Goal: Transaction & Acquisition: Purchase product/service

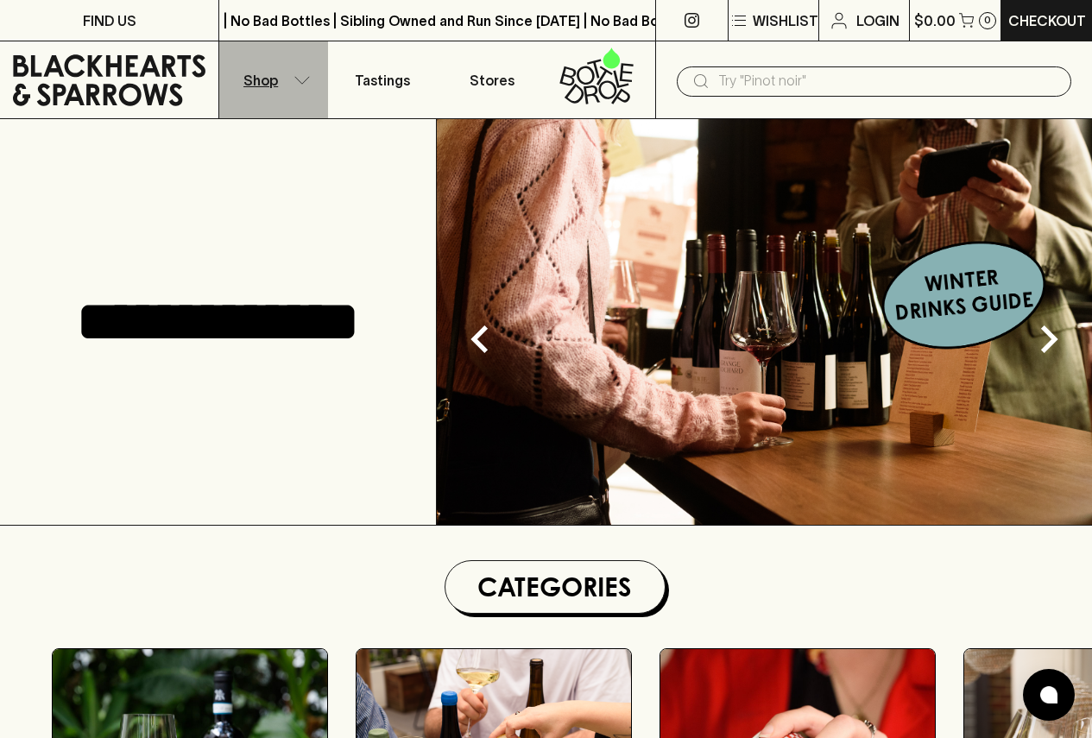
click at [307, 70] on button "Shop" at bounding box center [273, 79] width 109 height 77
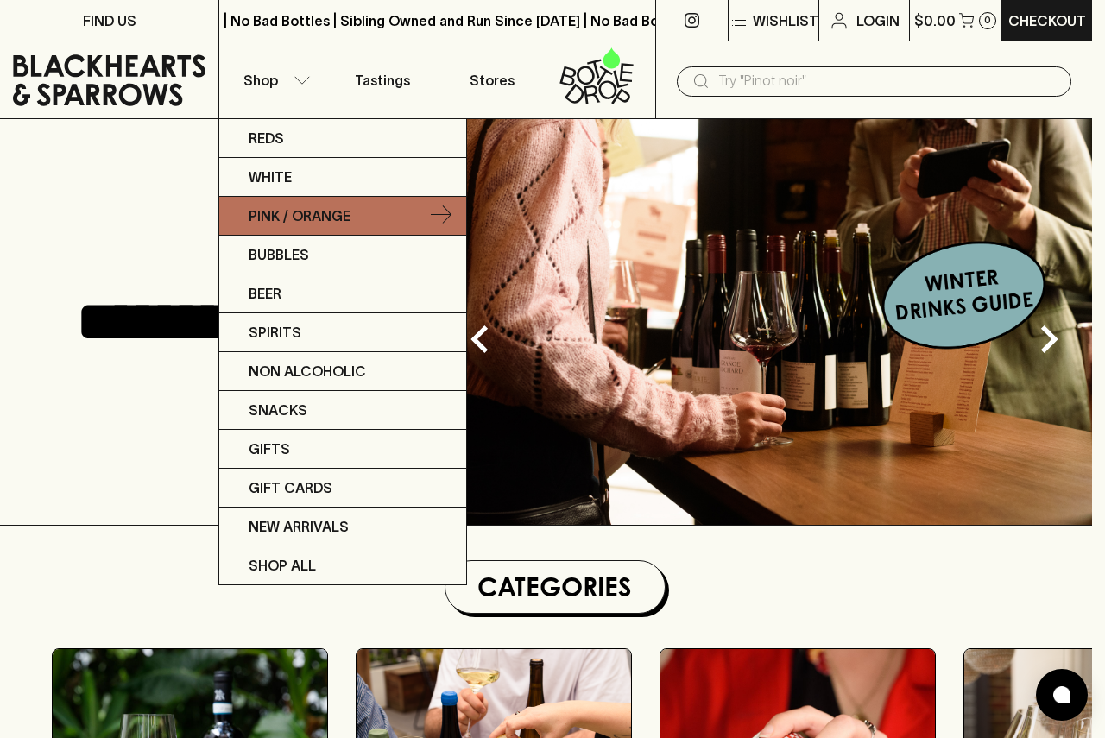
click at [323, 225] on p "Pink / Orange" at bounding box center [300, 216] width 102 height 21
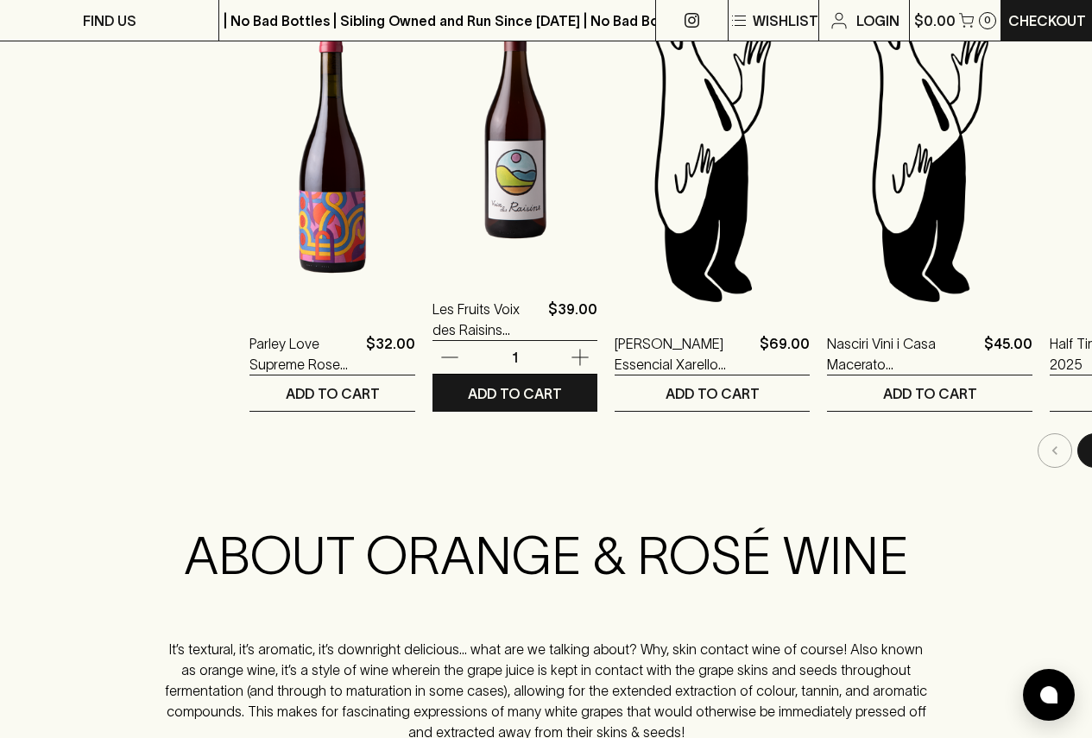
scroll to position [1727, 0]
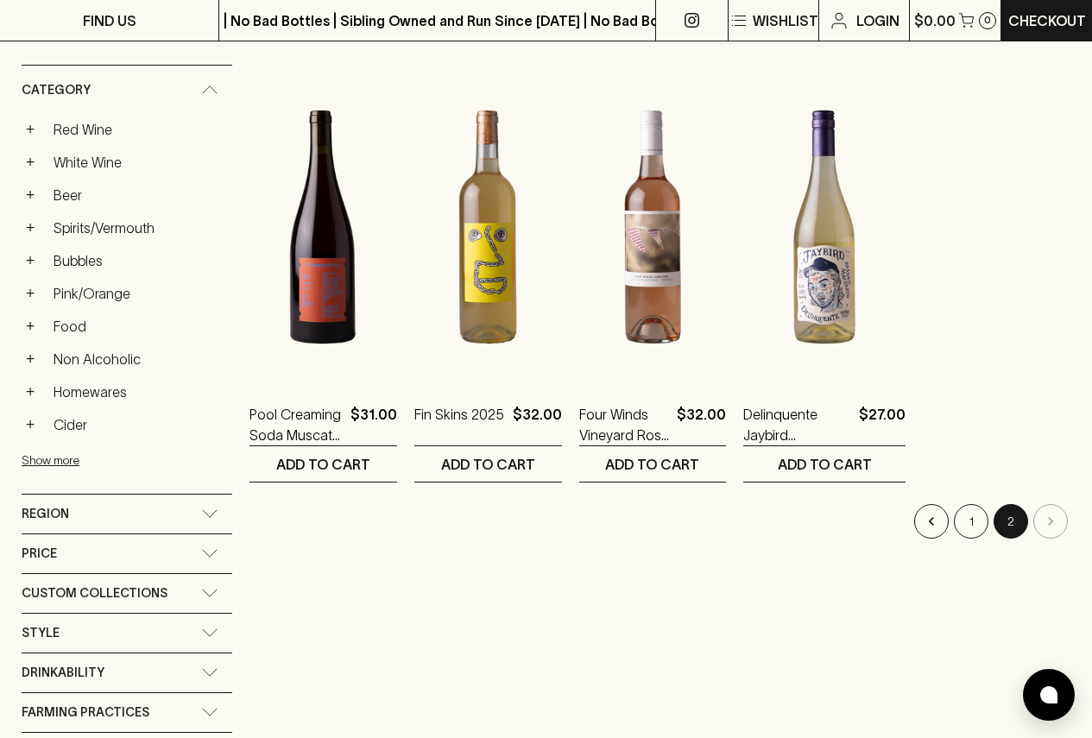
scroll to position [518, 0]
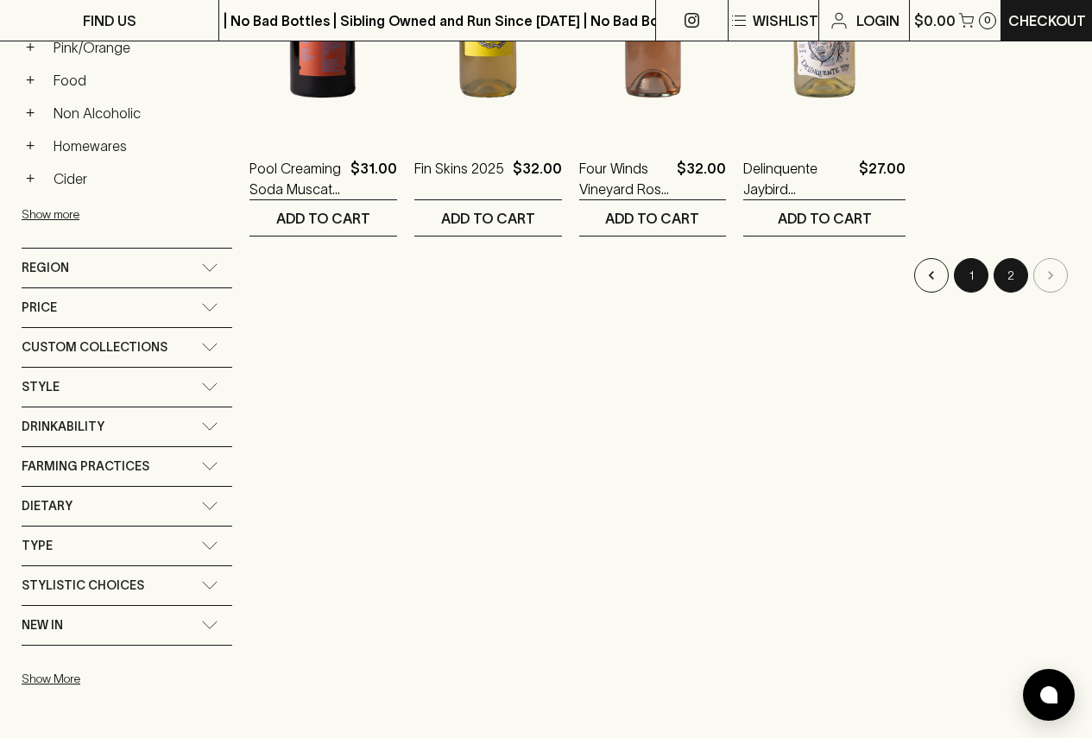
click at [963, 268] on button "1" at bounding box center [971, 275] width 35 height 35
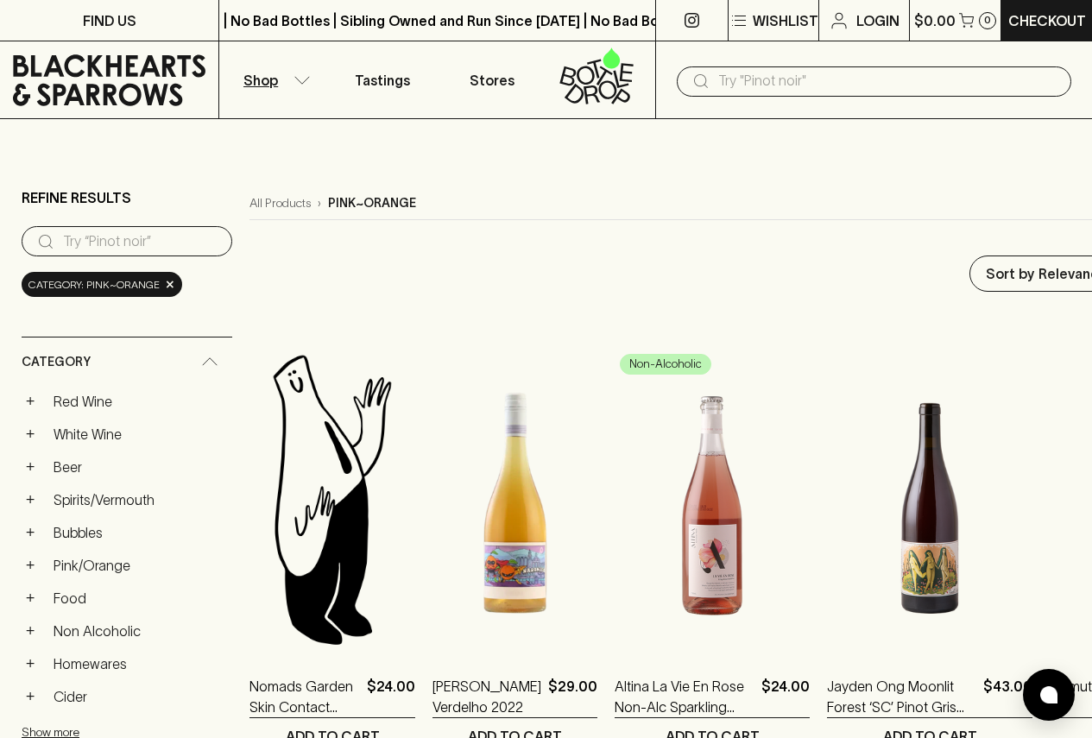
click at [294, 82] on icon "button" at bounding box center [302, 80] width 17 height 9
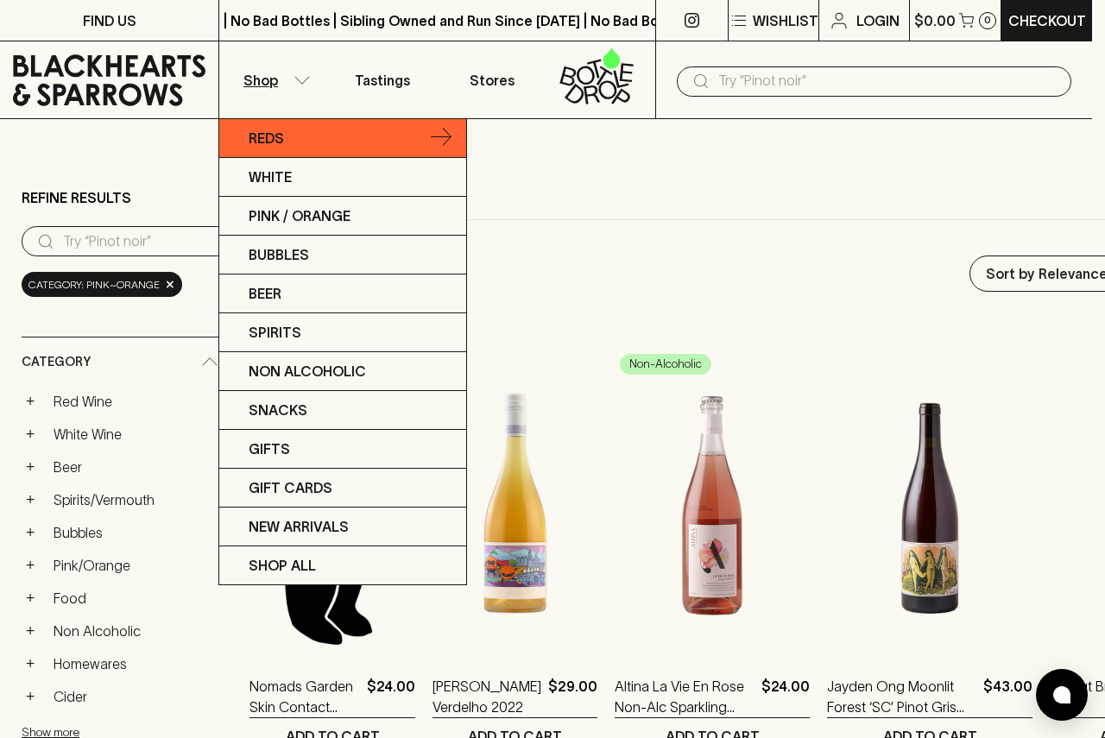
click at [307, 146] on link "Reds" at bounding box center [342, 138] width 247 height 39
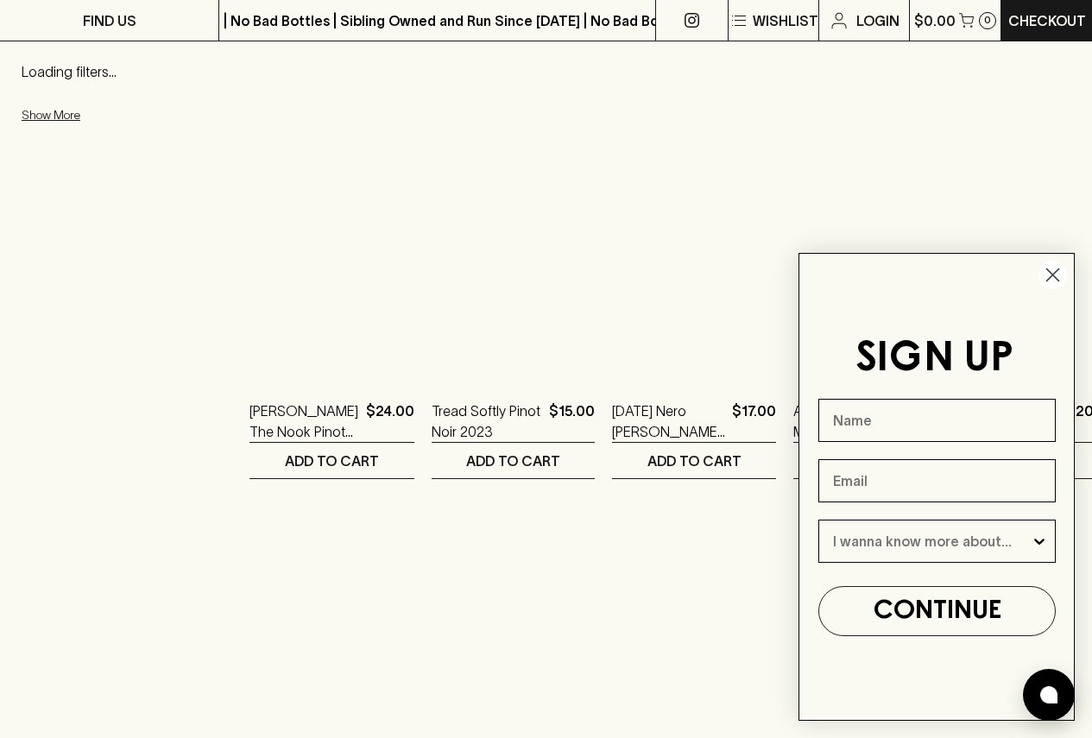
scroll to position [432, 0]
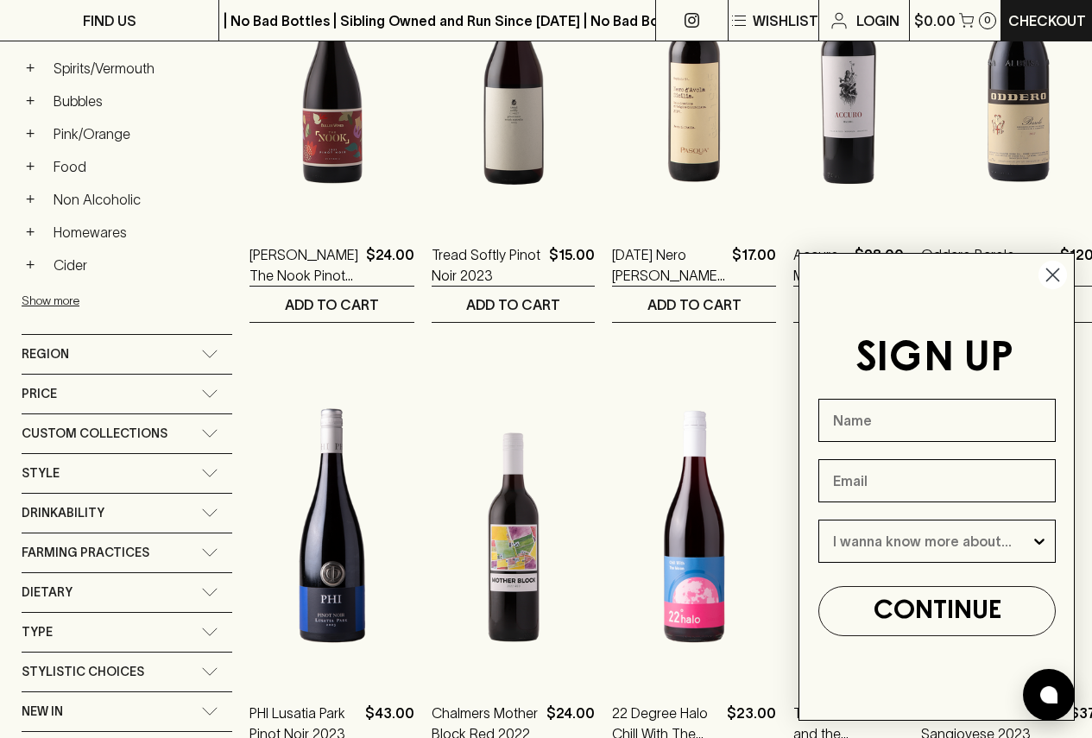
click at [1057, 276] on circle "Close dialog" at bounding box center [1053, 275] width 28 height 28
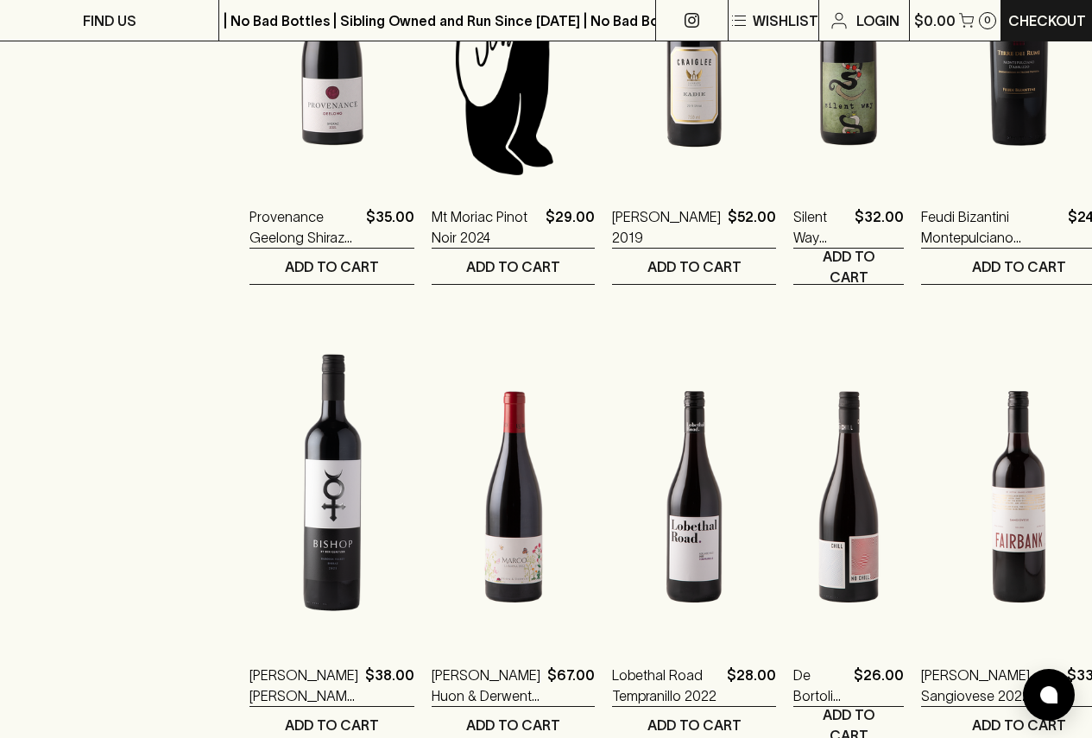
scroll to position [1641, 0]
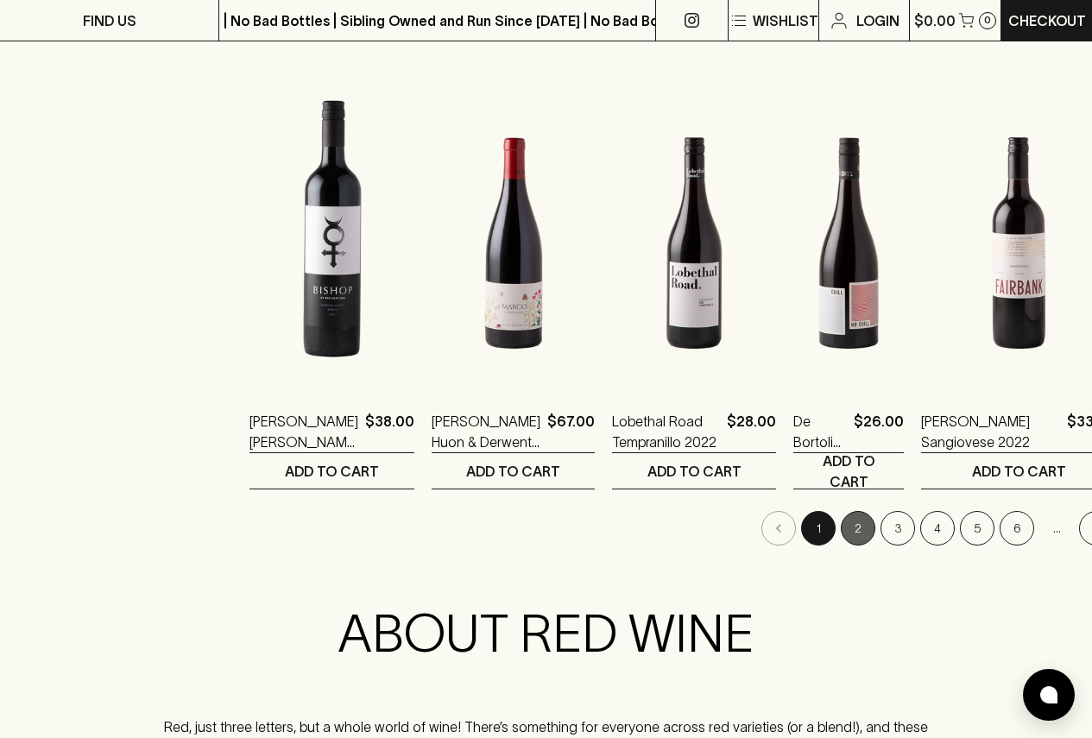
click at [841, 529] on button "2" at bounding box center [858, 528] width 35 height 35
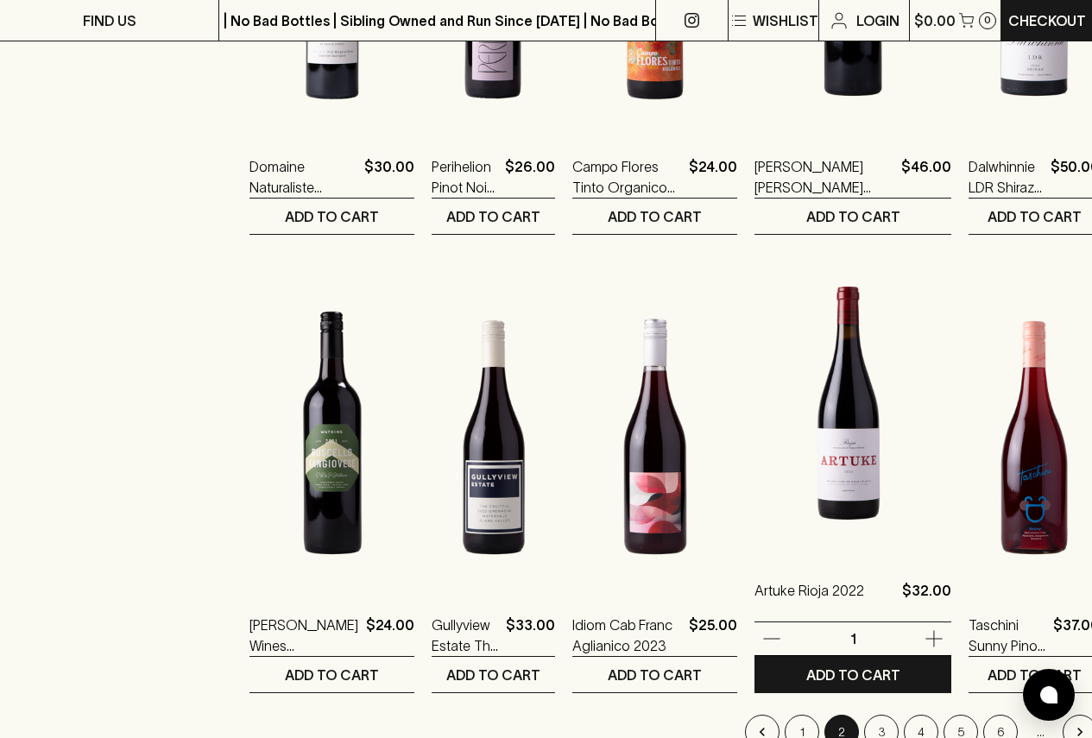
scroll to position [1468, 0]
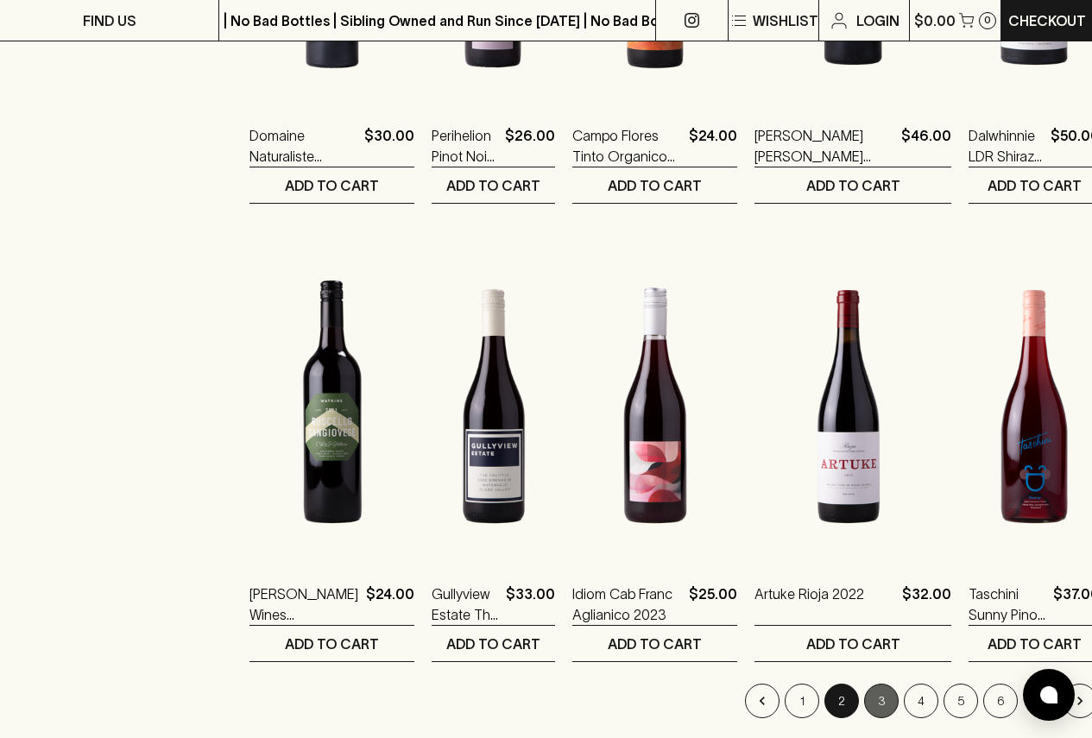
click at [864, 693] on button "3" at bounding box center [881, 701] width 35 height 35
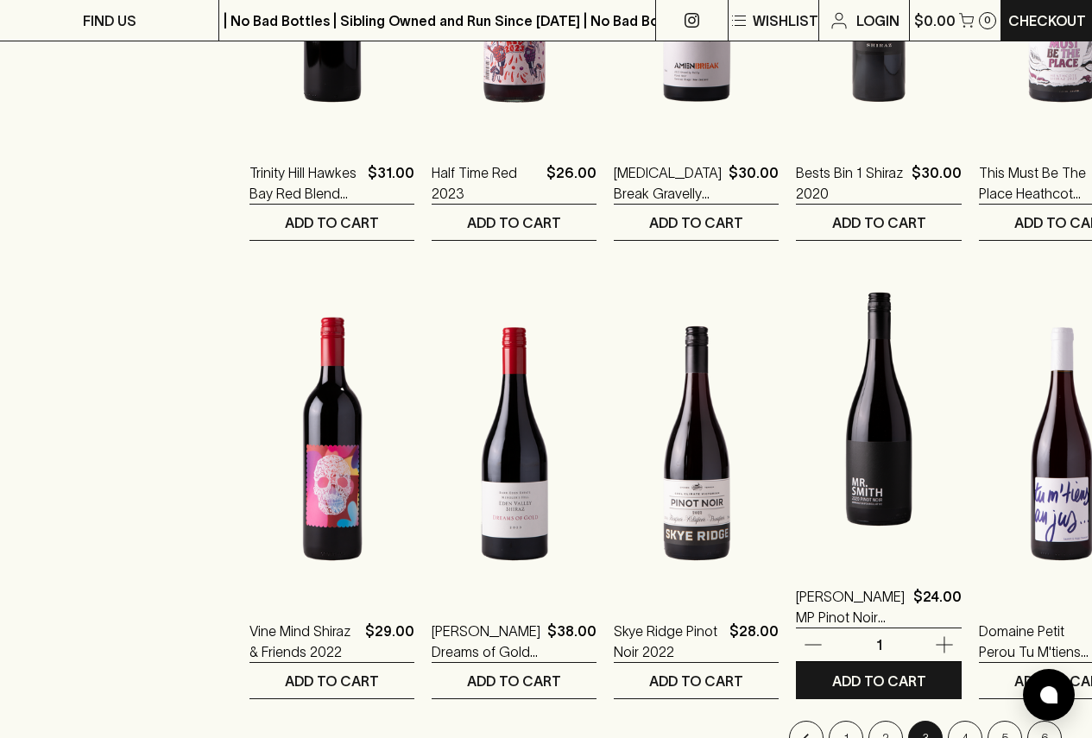
scroll to position [1641, 0]
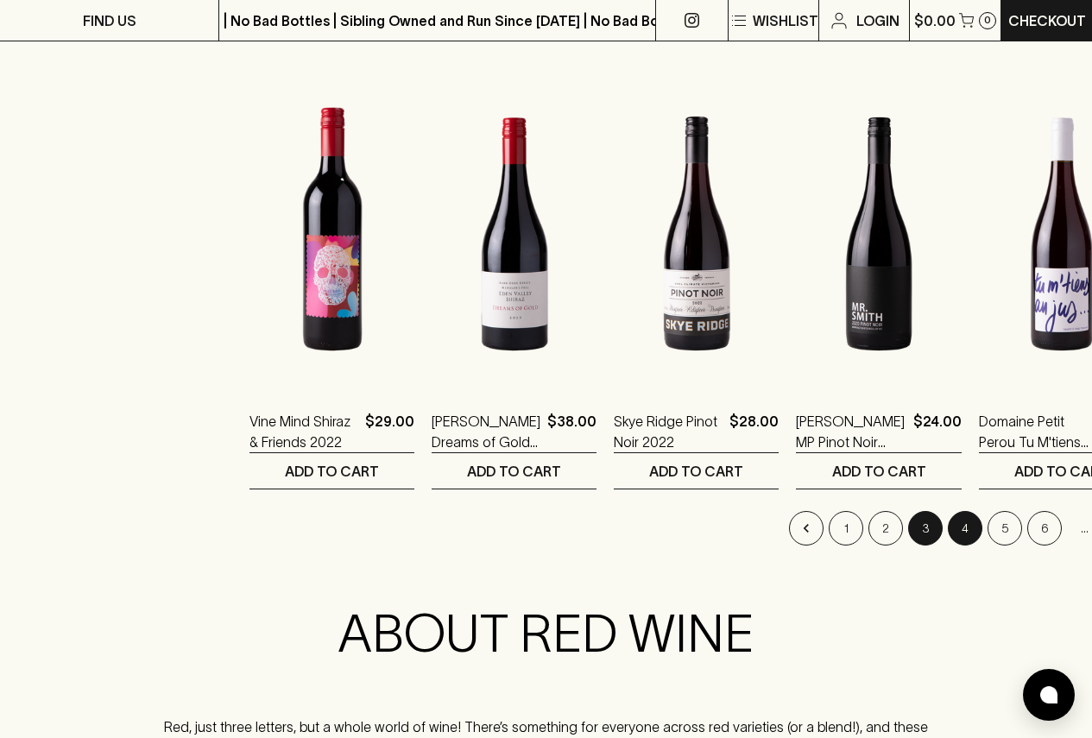
click at [948, 537] on button "4" at bounding box center [965, 528] width 35 height 35
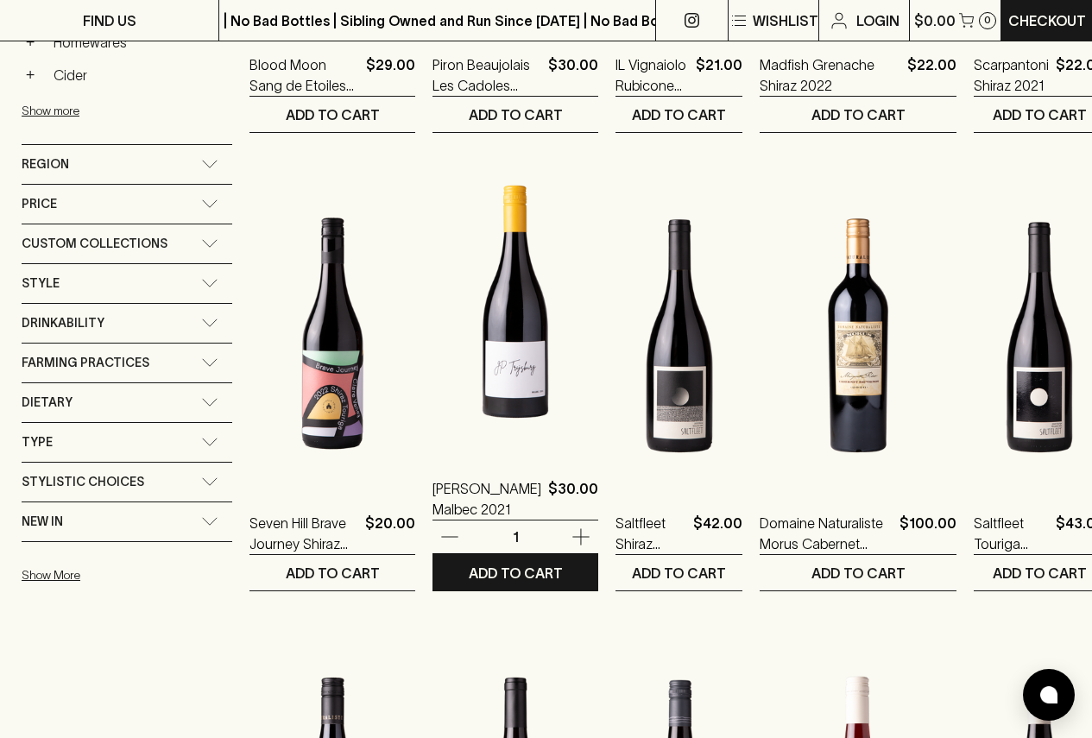
scroll to position [605, 0]
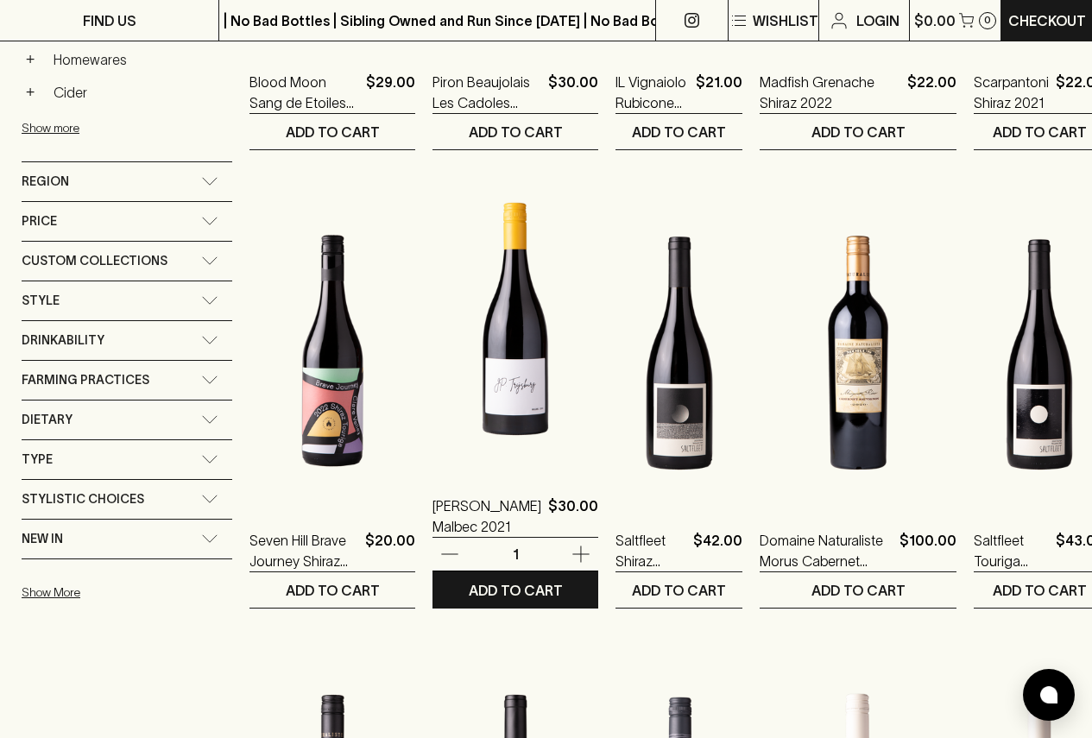
click at [486, 334] on img at bounding box center [516, 319] width 166 height 302
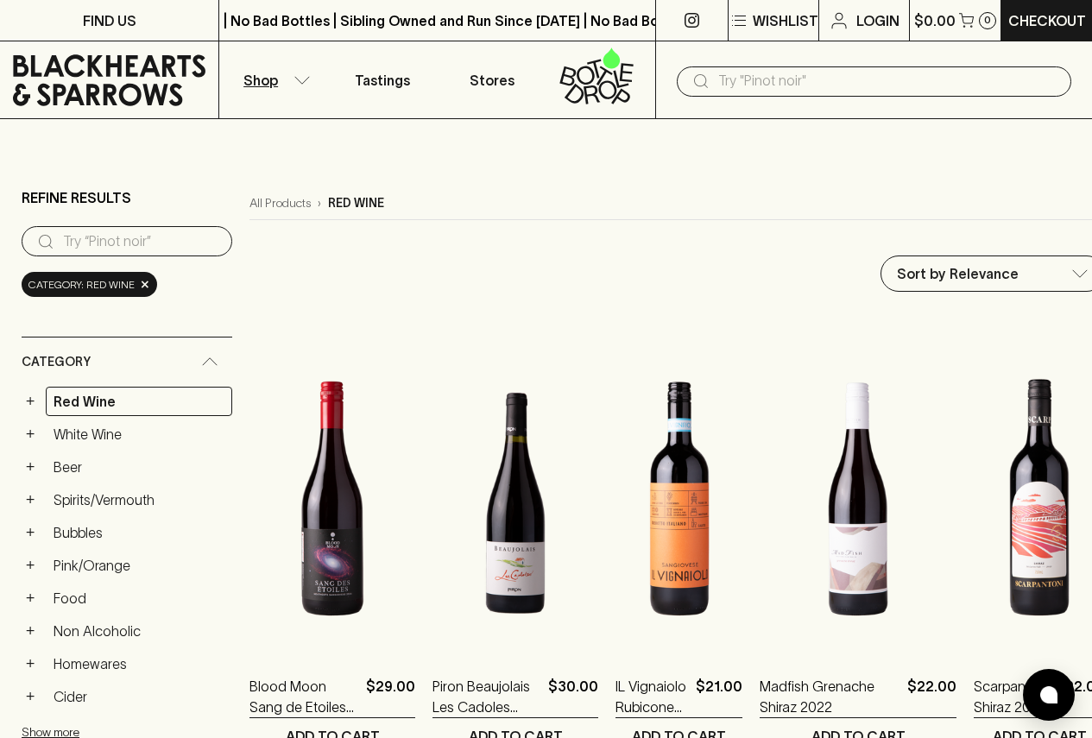
click at [788, 82] on input "text" at bounding box center [888, 81] width 339 height 28
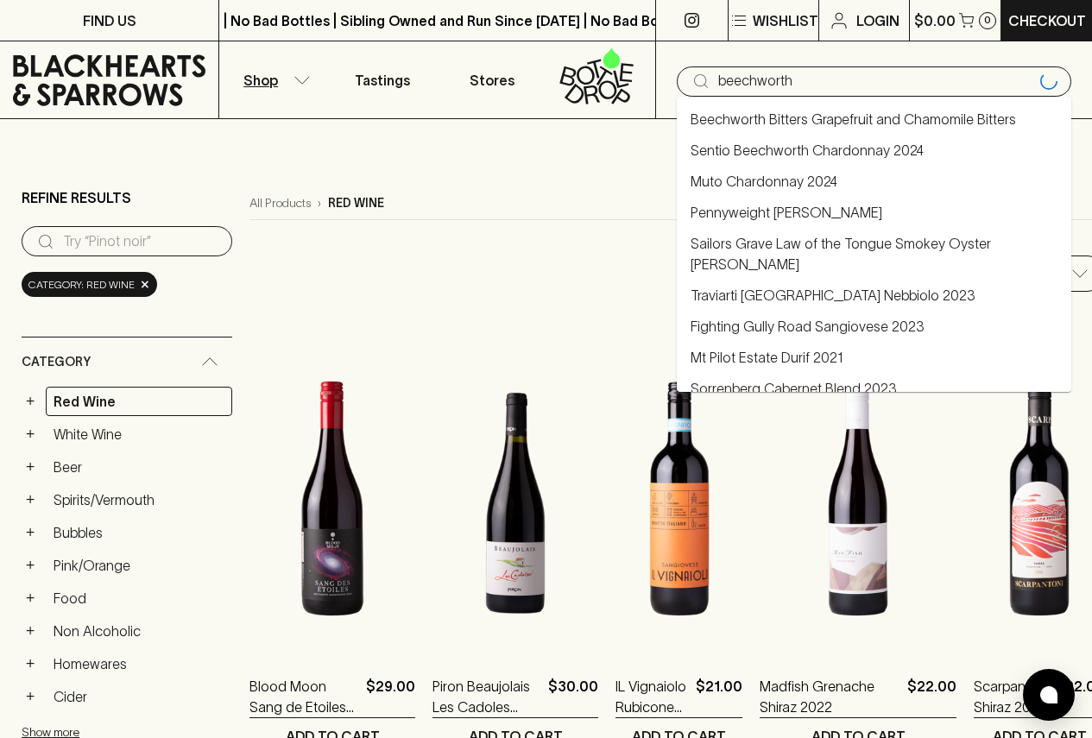
type input "beechworth"
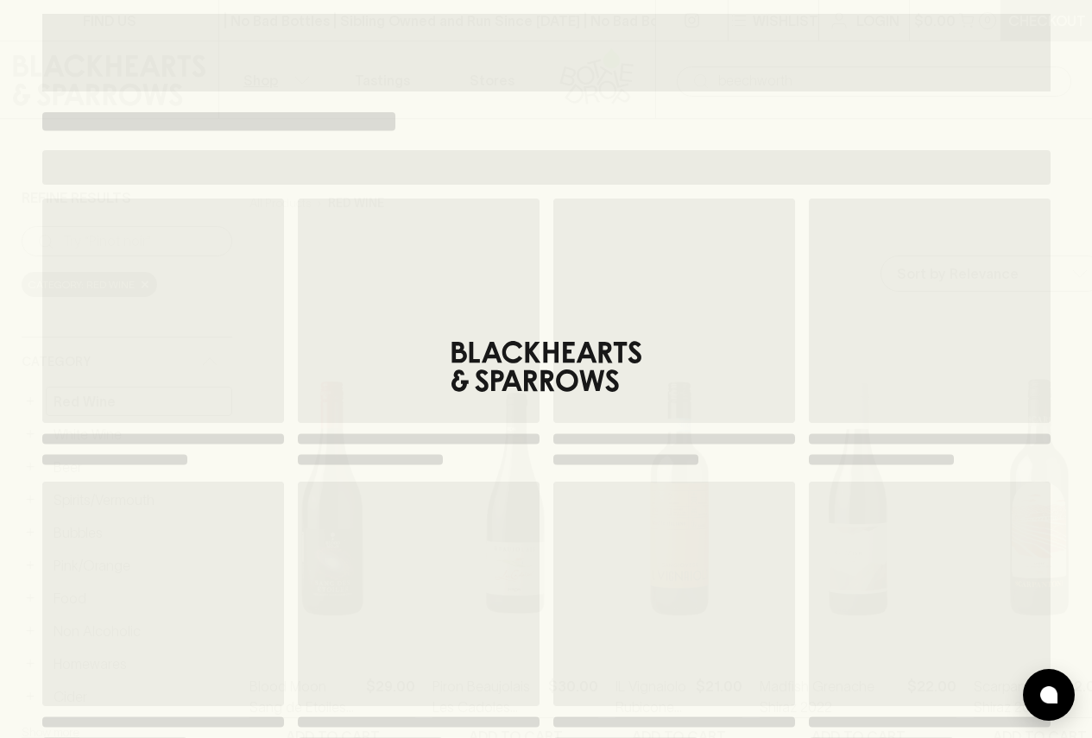
type input "beechworth"
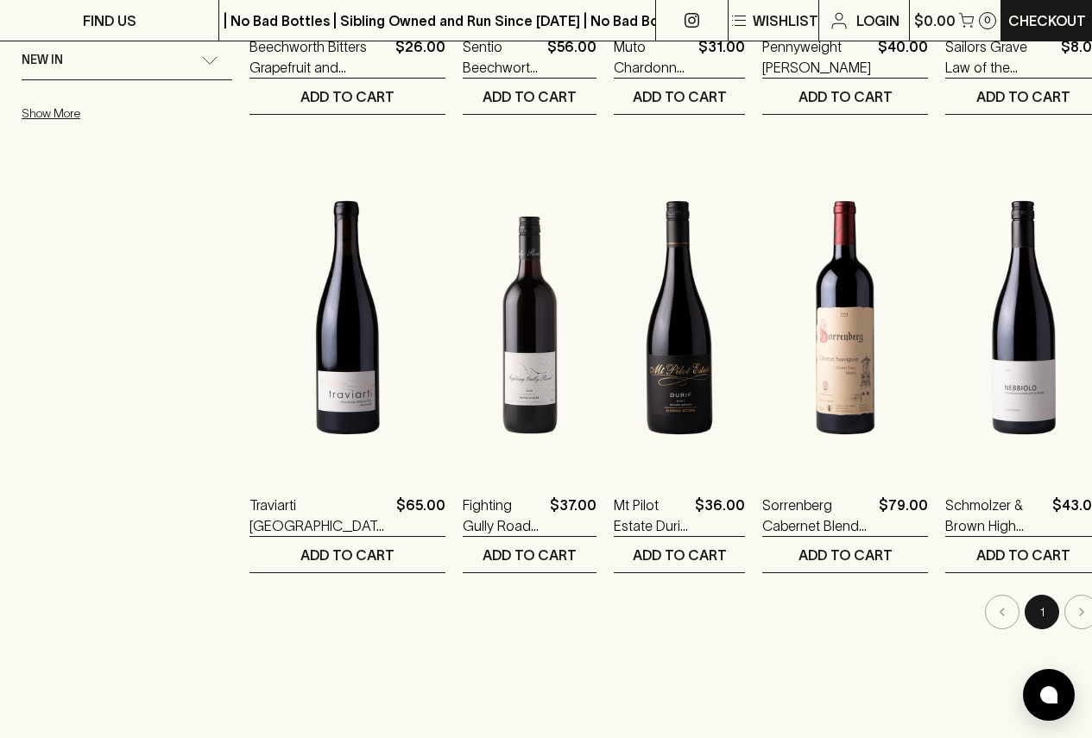
scroll to position [605, 0]
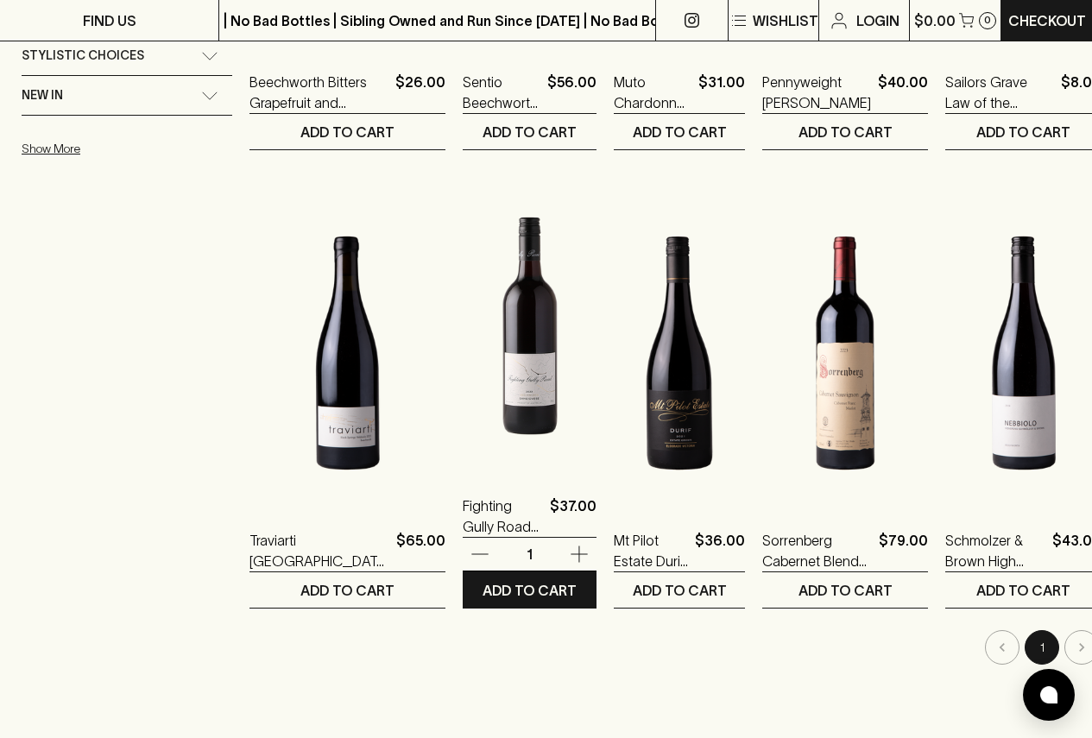
click at [515, 400] on img at bounding box center [530, 319] width 134 height 302
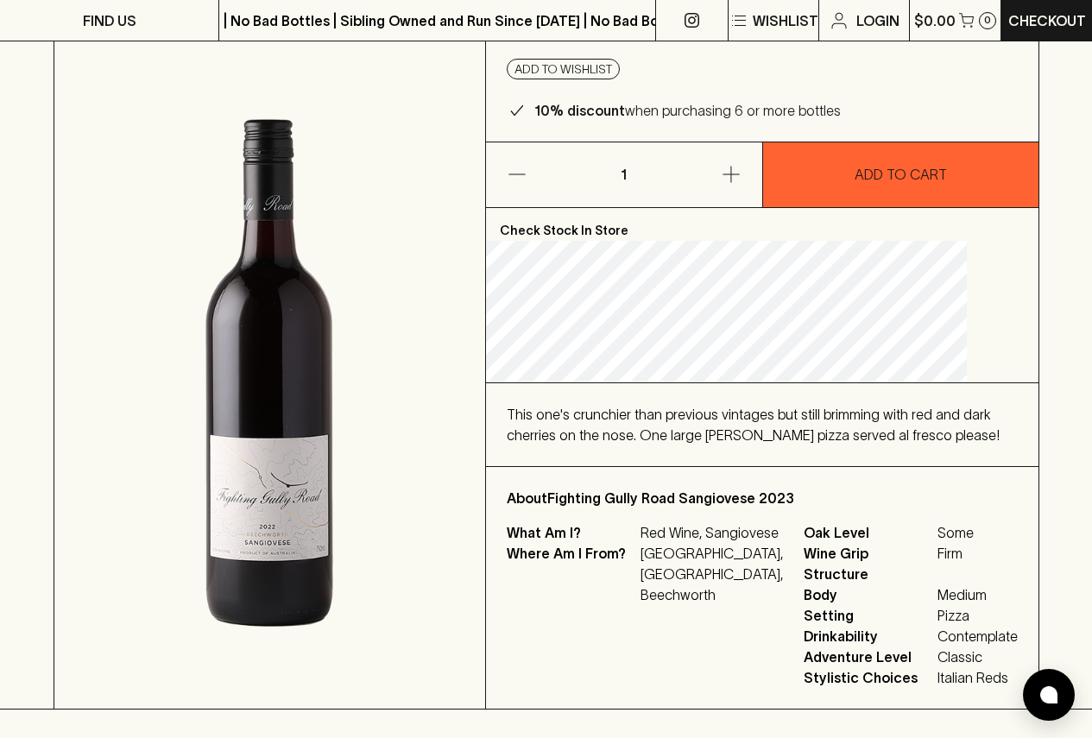
scroll to position [345, 0]
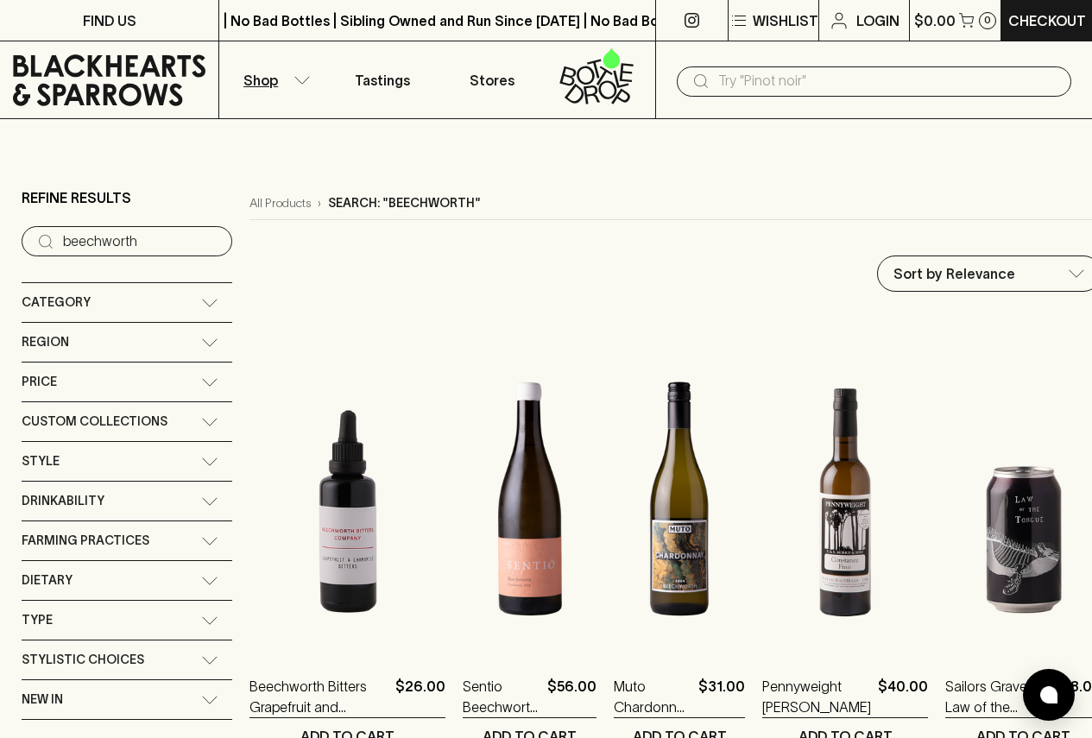
click at [254, 80] on p "Shop" at bounding box center [261, 80] width 35 height 21
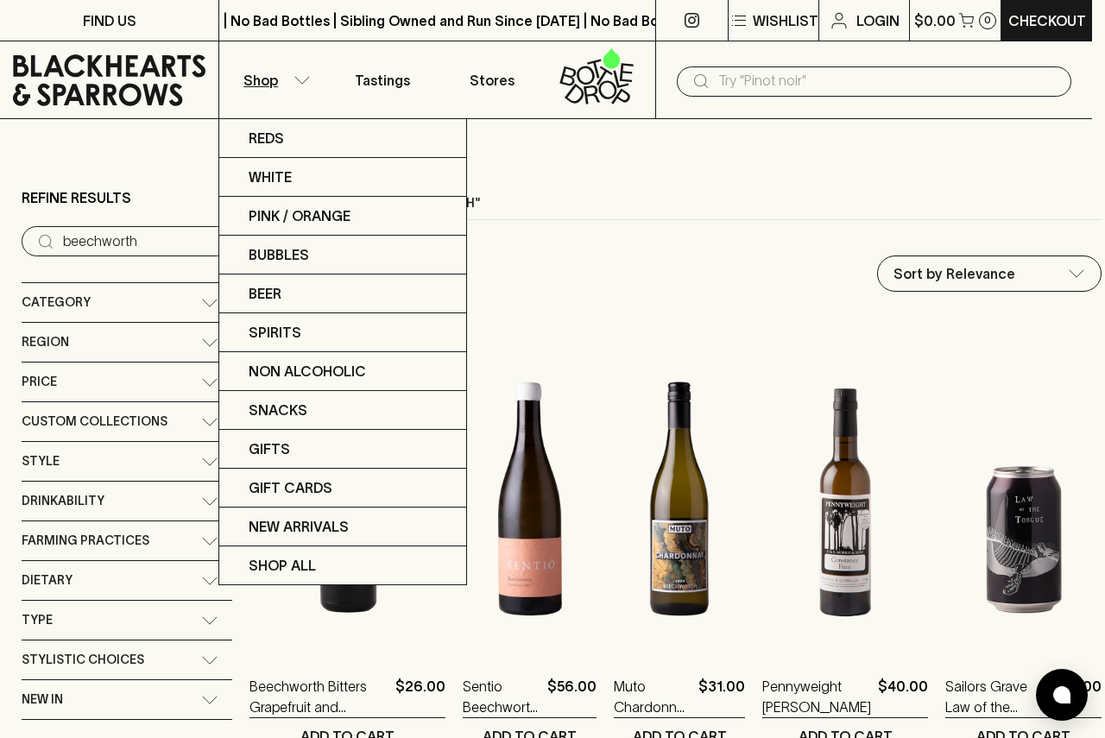
click at [164, 85] on div at bounding box center [552, 369] width 1105 height 738
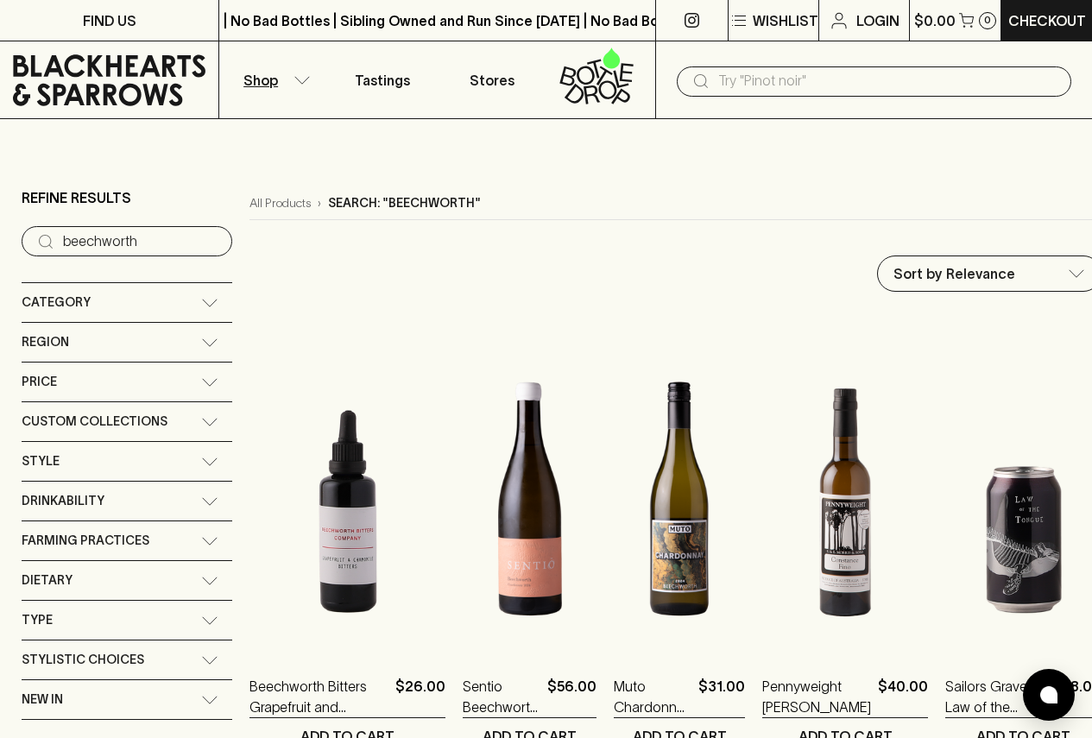
click at [158, 77] on div "Reds White Pink / Orange Bubbles Beer Spirits Non Alcoholic Snacks Gifts Gift C…" at bounding box center [546, 369] width 1092 height 738
click at [155, 73] on icon at bounding box center [109, 80] width 193 height 52
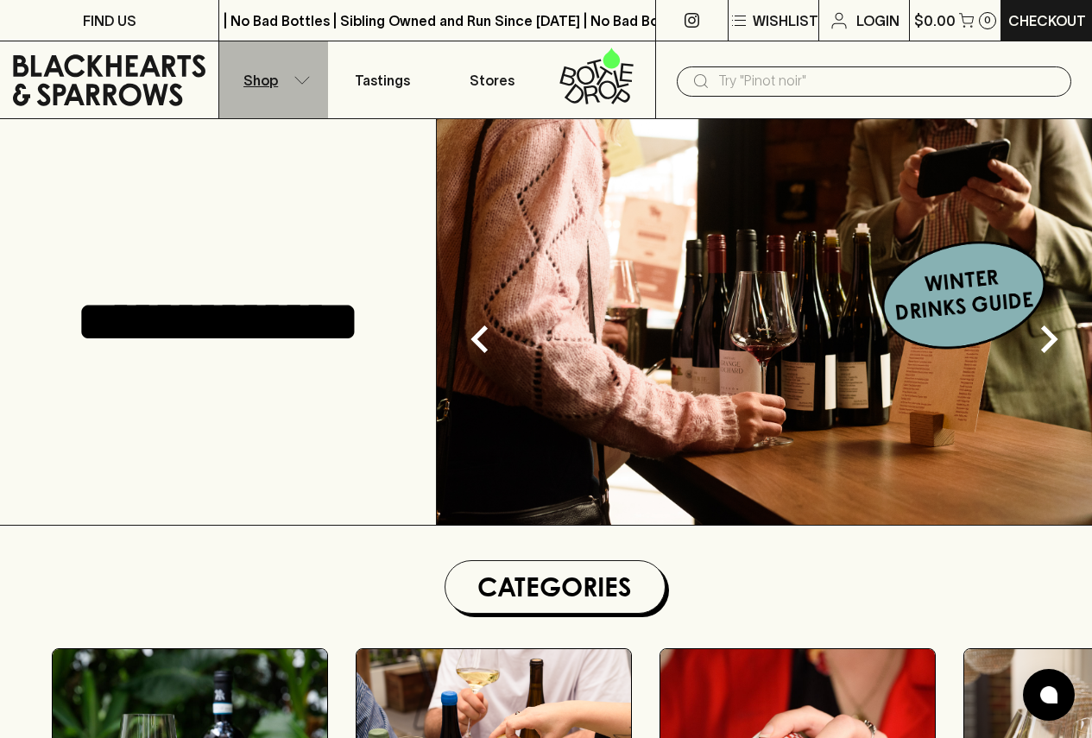
click at [257, 81] on p "Shop" at bounding box center [261, 80] width 35 height 21
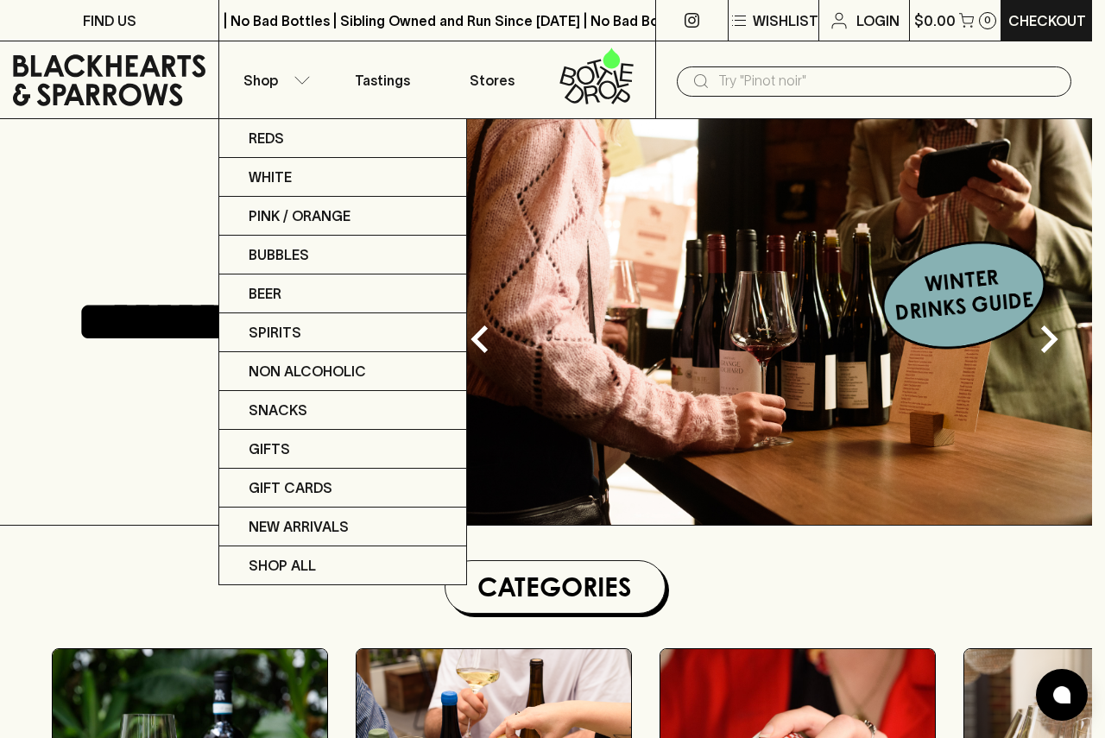
click at [156, 171] on div at bounding box center [552, 369] width 1105 height 738
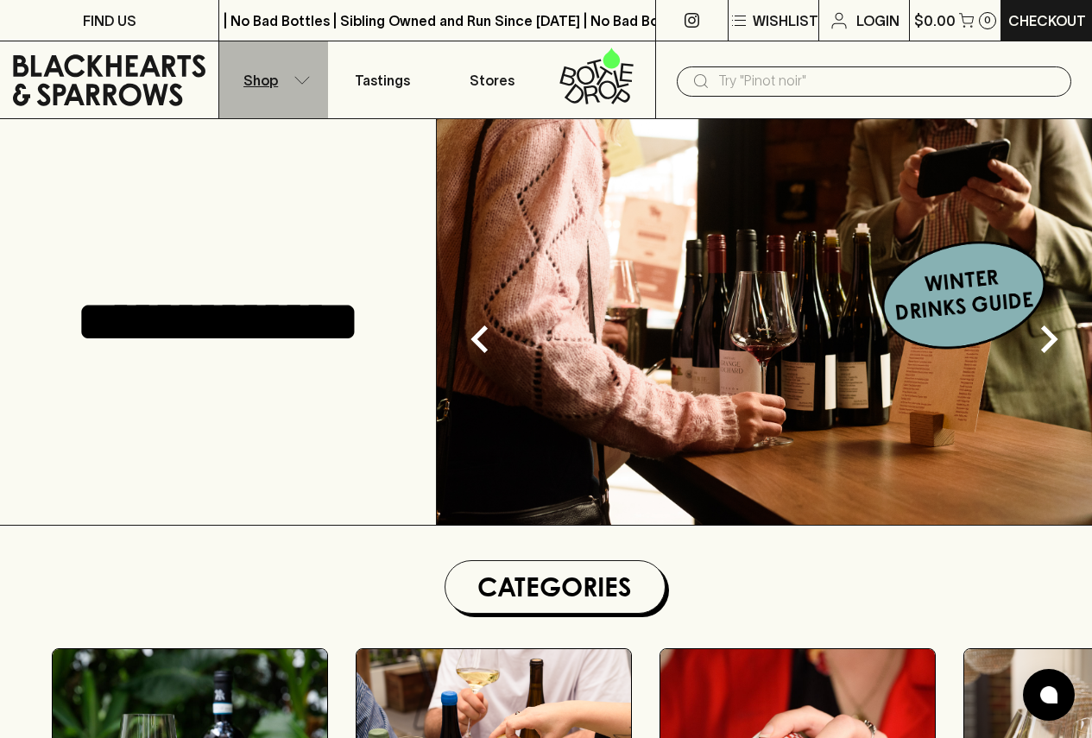
click at [288, 86] on button "Shop" at bounding box center [273, 79] width 109 height 77
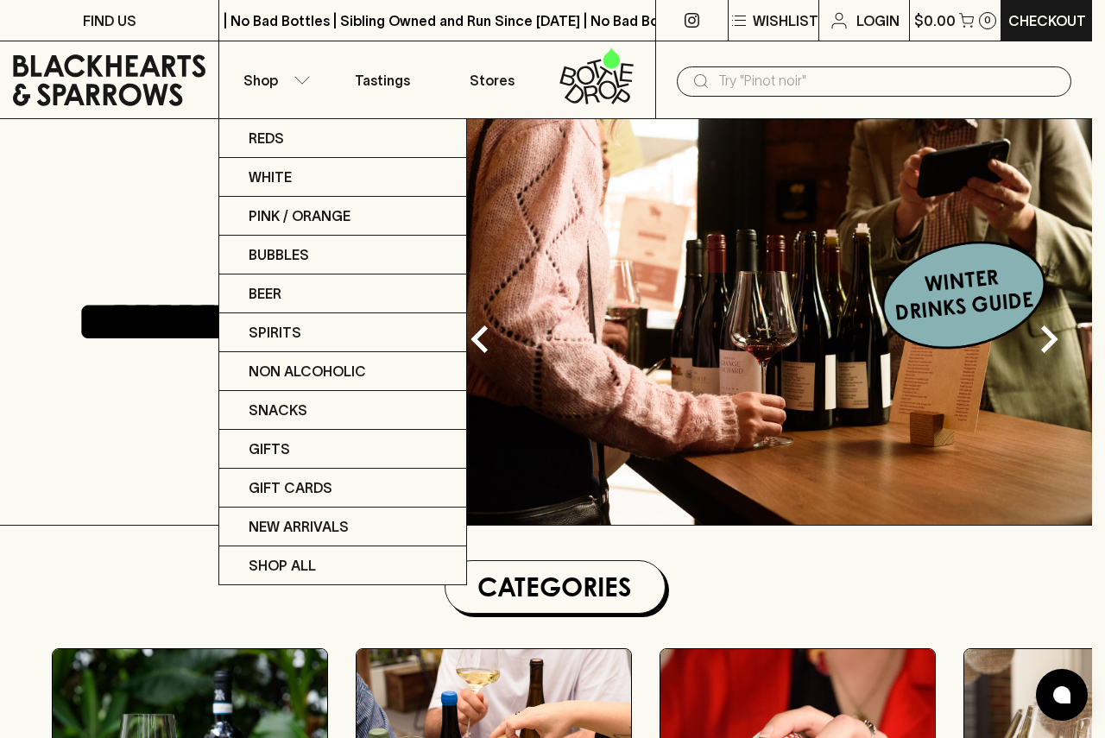
click at [302, 86] on div at bounding box center [552, 369] width 1105 height 738
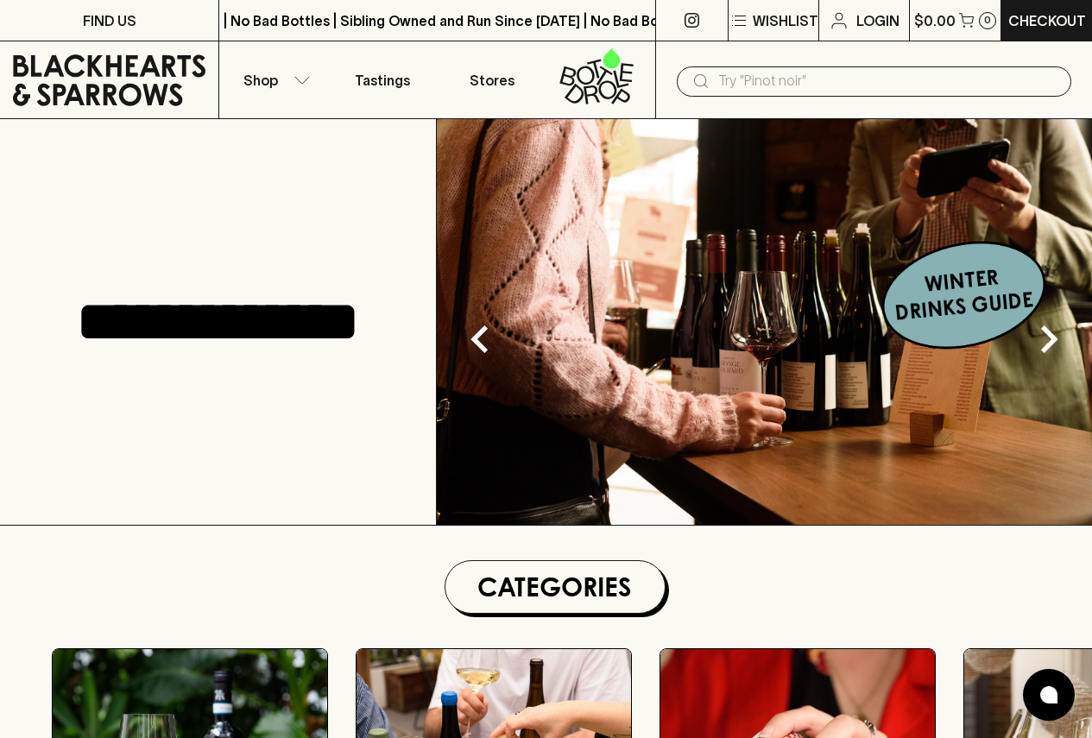
click at [302, 86] on div "Reds White Pink / Orange Bubbles Beer Spirits Non Alcoholic Snacks Gifts Gift C…" at bounding box center [546, 369] width 1092 height 738
click at [302, 83] on icon "button" at bounding box center [302, 79] width 15 height 7
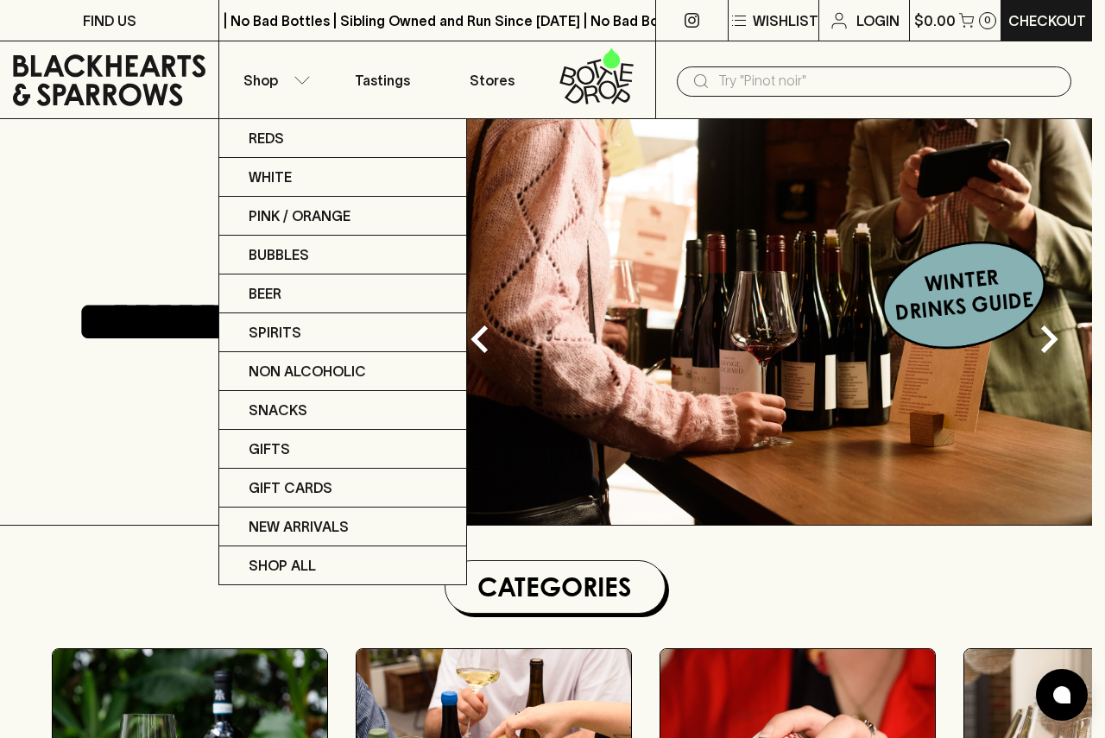
click at [303, 83] on div at bounding box center [552, 369] width 1105 height 738
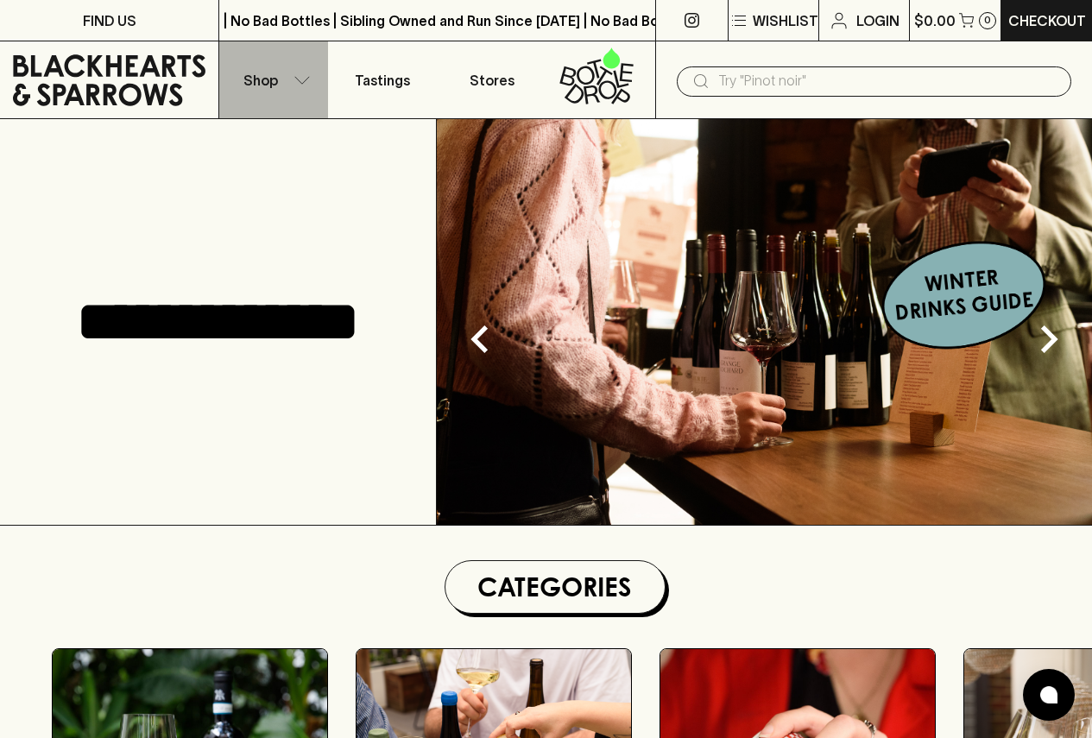
click at [303, 83] on icon "button" at bounding box center [302, 80] width 17 height 9
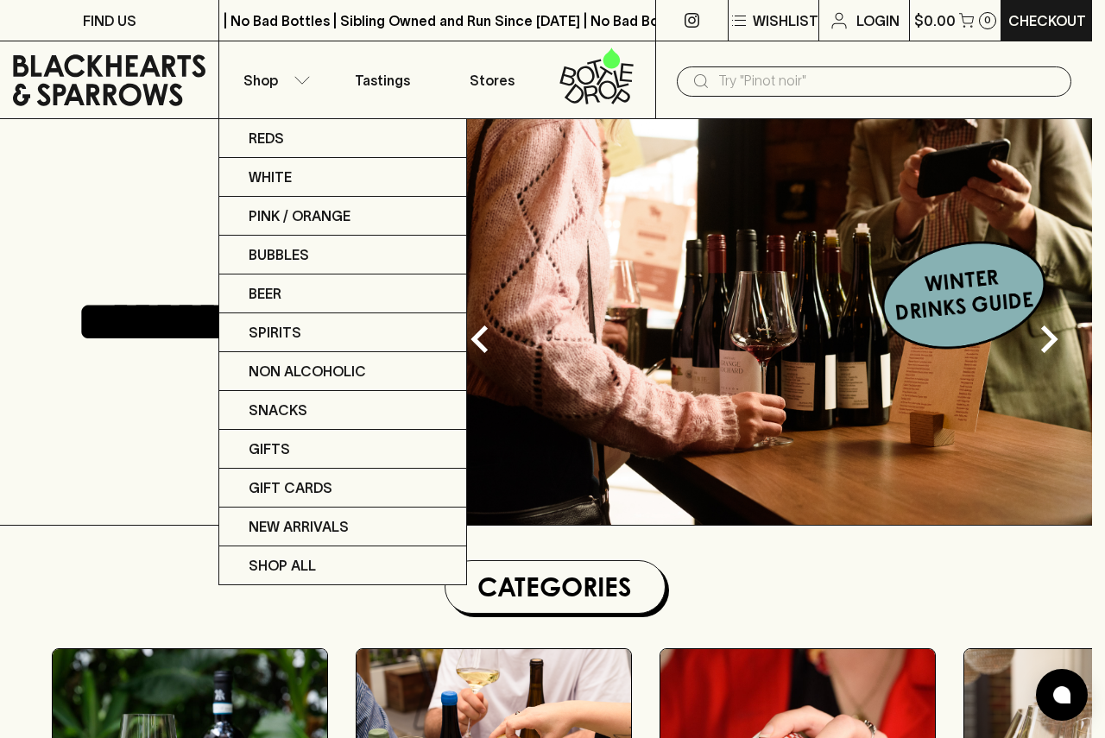
click at [304, 83] on div at bounding box center [552, 369] width 1105 height 738
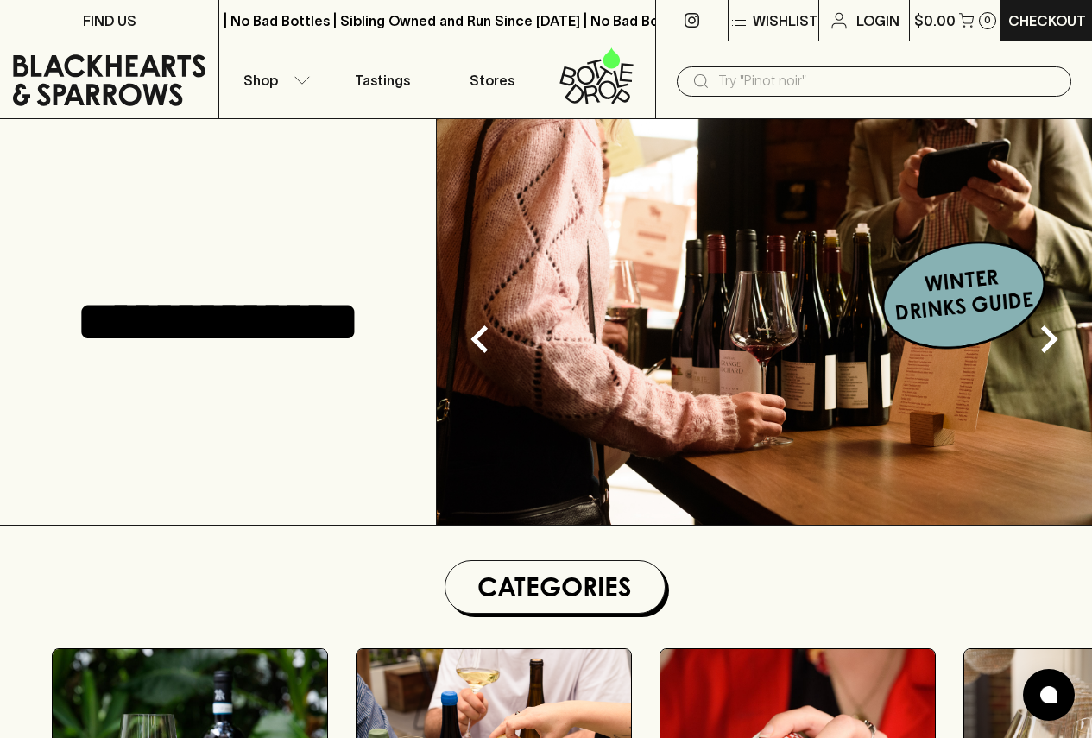
click at [180, 73] on icon at bounding box center [109, 80] width 193 height 52
click at [722, 79] on input "text" at bounding box center [888, 81] width 339 height 28
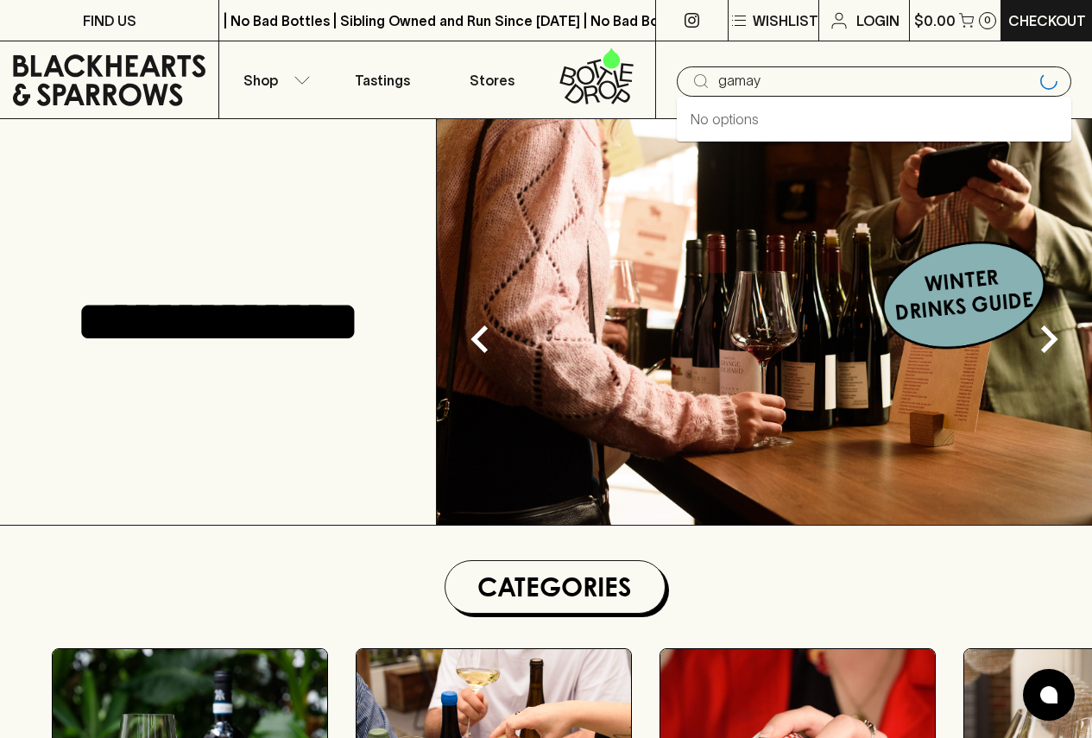
type input "gamay"
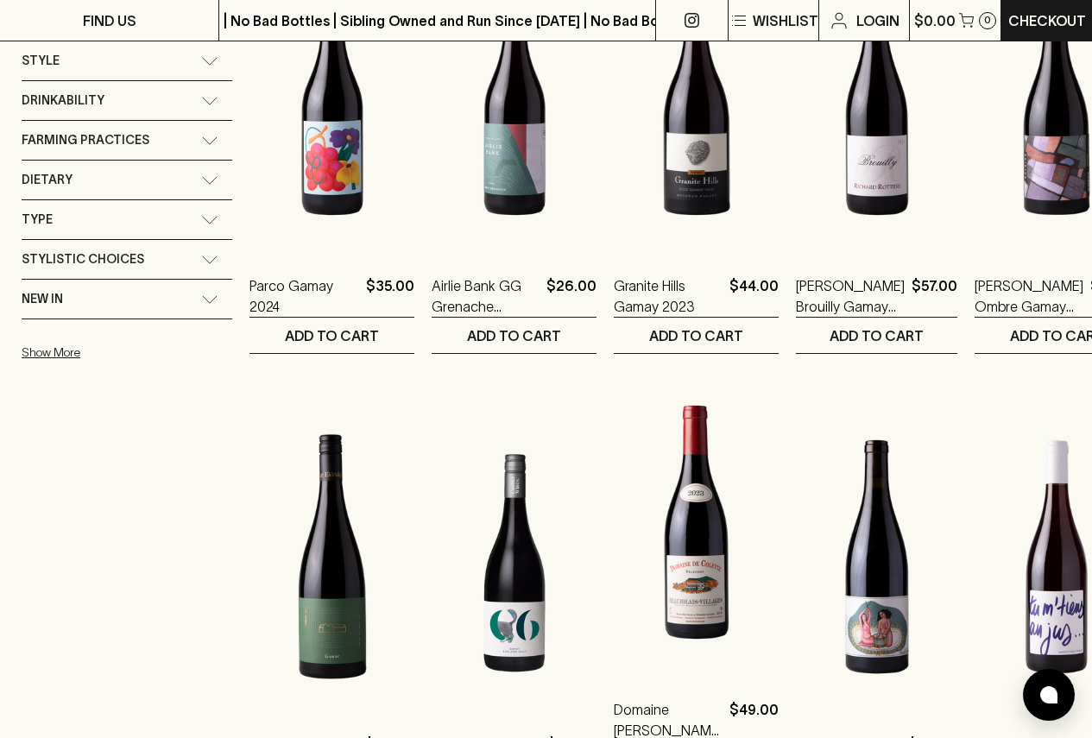
scroll to position [345, 0]
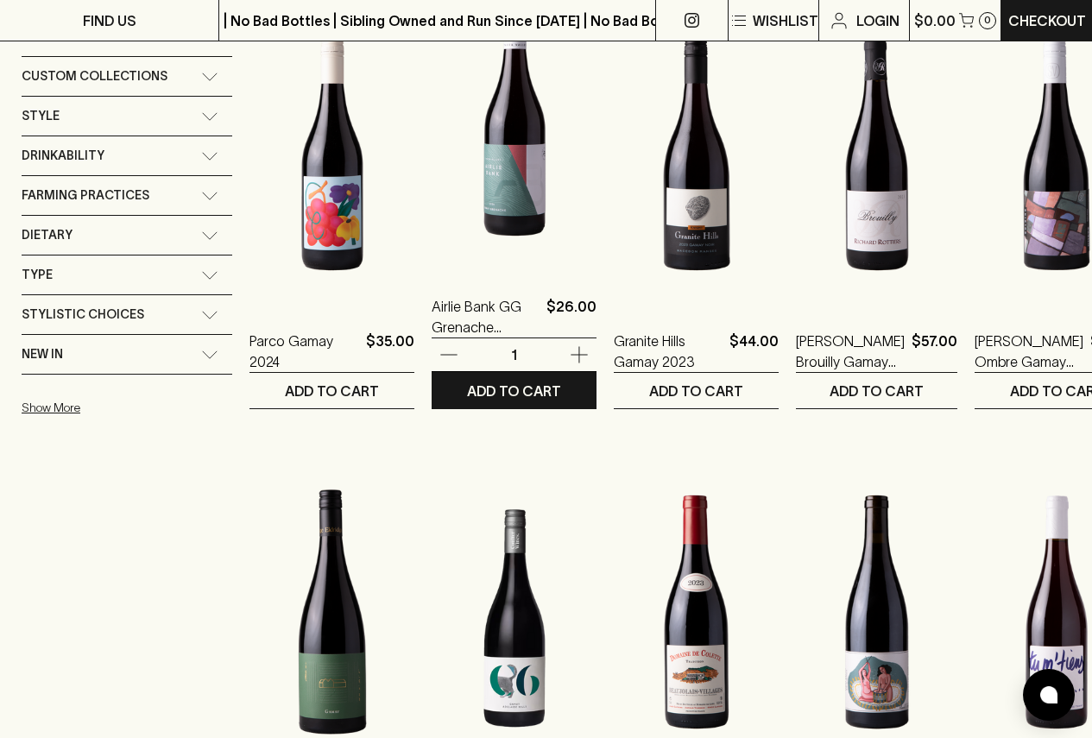
click at [489, 167] on img at bounding box center [514, 119] width 165 height 302
